Goal: Task Accomplishment & Management: Manage account settings

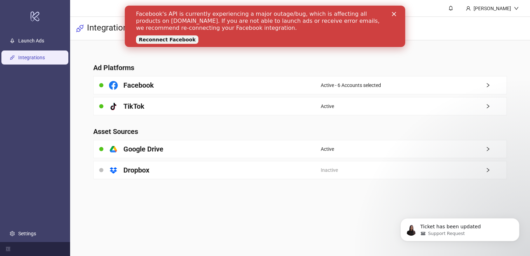
click at [393, 11] on div "Facebook's API is currently experiencing a major outage/bug, which is affecting…" at bounding box center [265, 26] width 258 height 36
click at [394, 14] on icon "Close" at bounding box center [394, 14] width 4 height 4
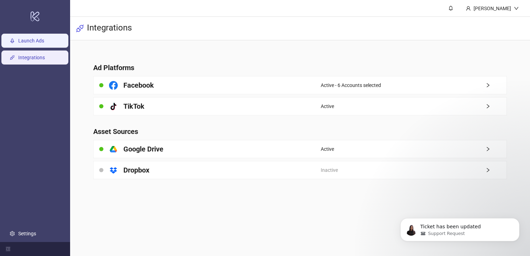
click at [44, 41] on link "Launch Ads" at bounding box center [31, 41] width 26 height 6
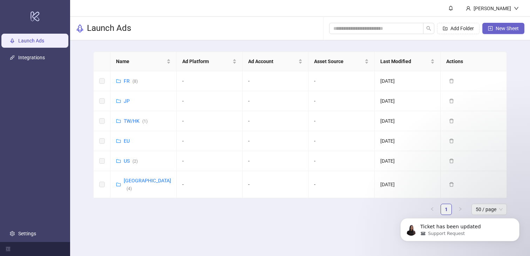
click at [504, 29] on span "New Sheet" at bounding box center [507, 29] width 23 height 6
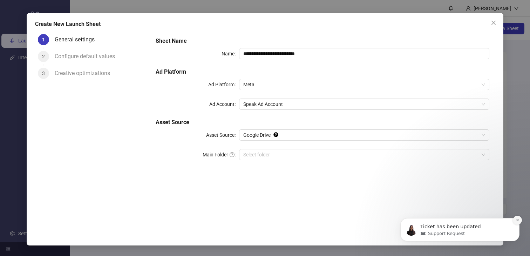
click at [516, 222] on button "Dismiss notification" at bounding box center [517, 220] width 9 height 9
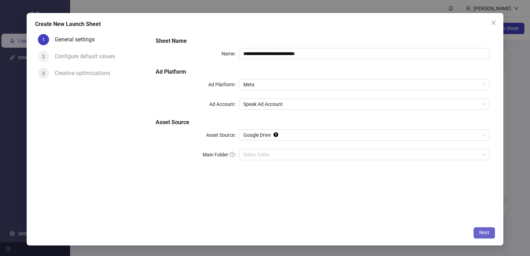
click at [486, 235] on button "Next" at bounding box center [484, 232] width 21 height 11
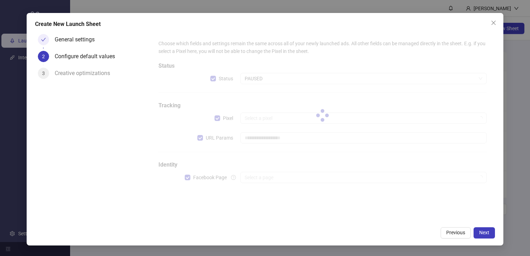
click at [301, 180] on div at bounding box center [323, 115] width 340 height 163
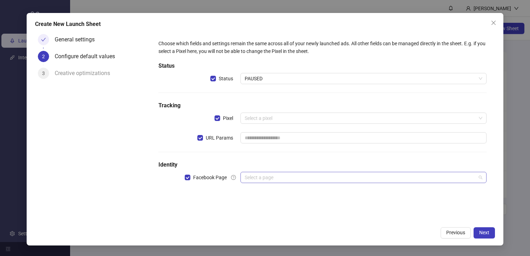
click at [291, 178] on input "search" at bounding box center [360, 177] width 231 height 11
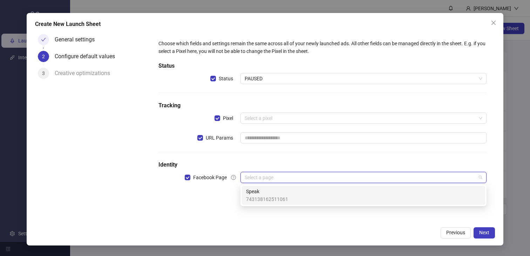
click at [287, 190] on span "Speak" at bounding box center [267, 192] width 42 height 8
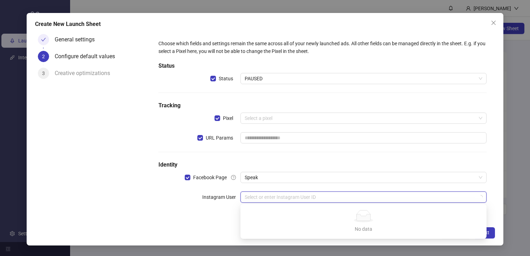
click at [285, 199] on input "search" at bounding box center [360, 197] width 231 height 11
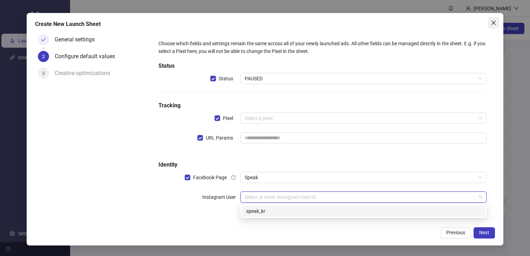
click at [492, 21] on icon "close" at bounding box center [494, 23] width 6 height 6
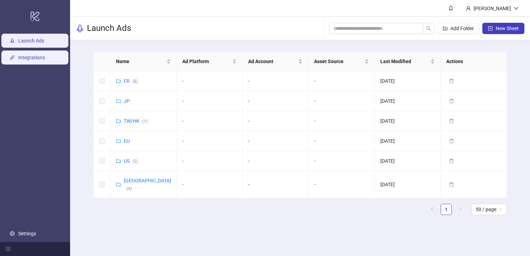
click at [45, 55] on link "Integrations" at bounding box center [31, 58] width 27 height 6
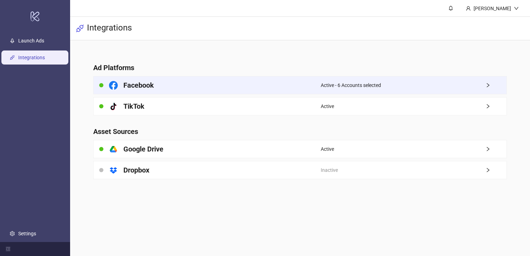
click at [376, 85] on span "Active - 6 Accounts selected" at bounding box center [351, 85] width 60 height 8
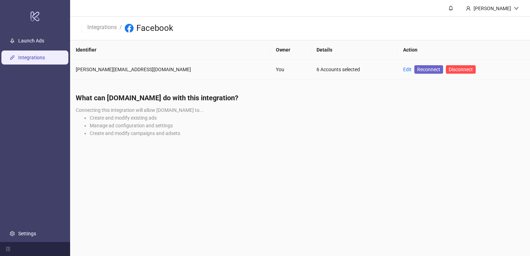
click at [417, 71] on span "Reconnect" at bounding box center [428, 70] width 23 height 8
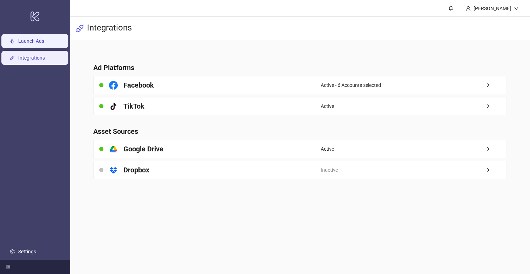
click at [27, 42] on link "Launch Ads" at bounding box center [31, 41] width 26 height 6
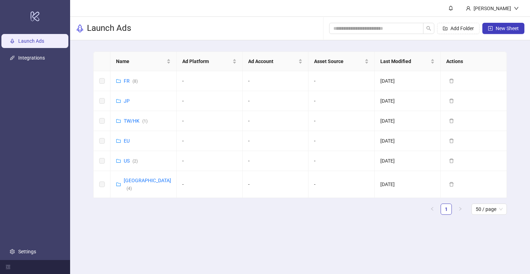
click at [449, 248] on main "Peggy Lin Launch Ads Add Folder New Sheet Name Ad Platform Ad Account Asset Sou…" at bounding box center [300, 137] width 460 height 274
click at [21, 249] on link "Settings" at bounding box center [27, 252] width 18 height 6
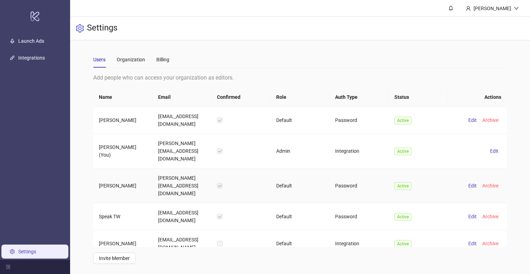
click at [182, 170] on td "[PERSON_NAME][EMAIL_ADDRESS][DOMAIN_NAME]" at bounding box center [182, 186] width 59 height 35
copy td "[PERSON_NAME][EMAIL_ADDRESS][DOMAIN_NAME]"
click at [460, 258] on div "Add people who can access your organization as editors. Name Email Confirmed Ro…" at bounding box center [299, 168] width 413 height 191
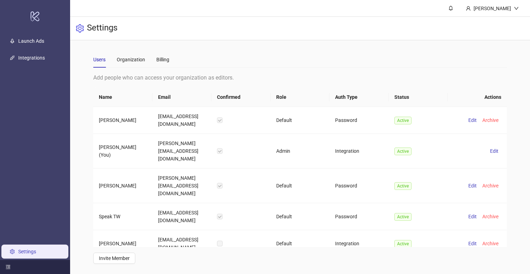
click at [7, 268] on icon "menu-fold" at bounding box center [8, 267] width 5 height 5
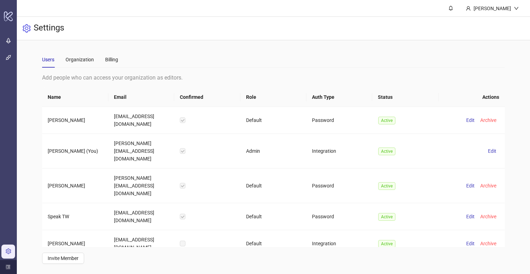
click at [7, 268] on icon "menu-unfold" at bounding box center [8, 267] width 5 height 4
